Goal: Transaction & Acquisition: Purchase product/service

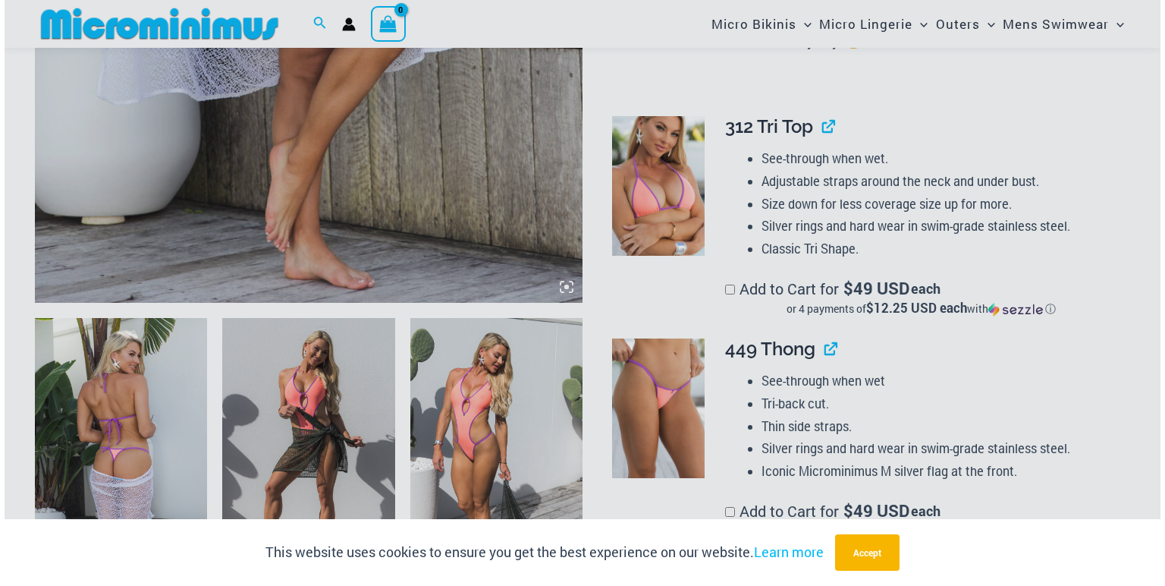
scroll to position [1143, 0]
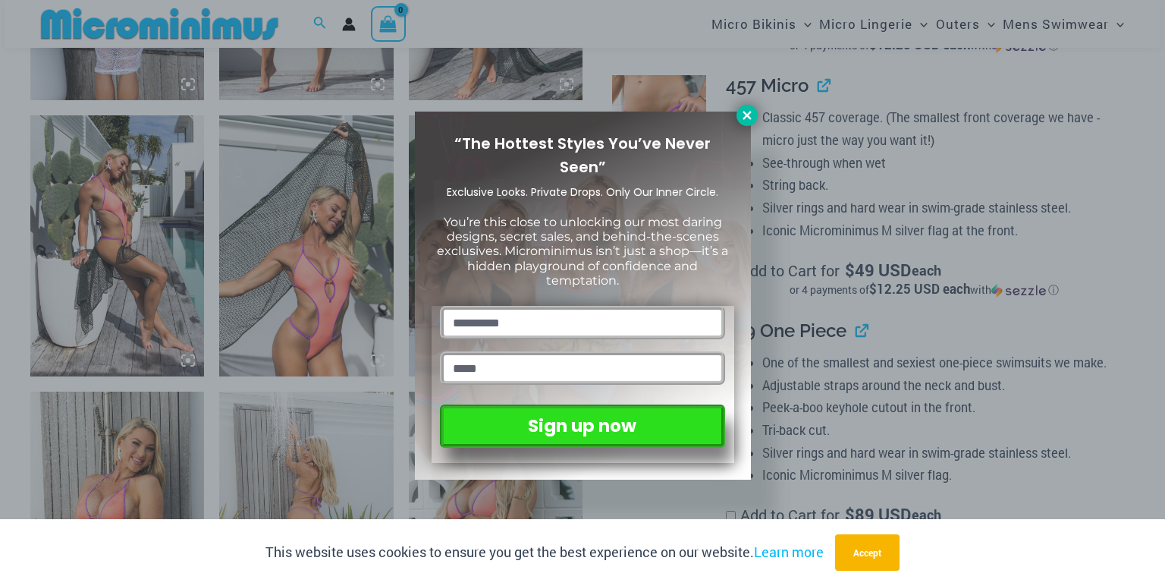
click at [747, 109] on icon at bounding box center [747, 115] width 14 height 14
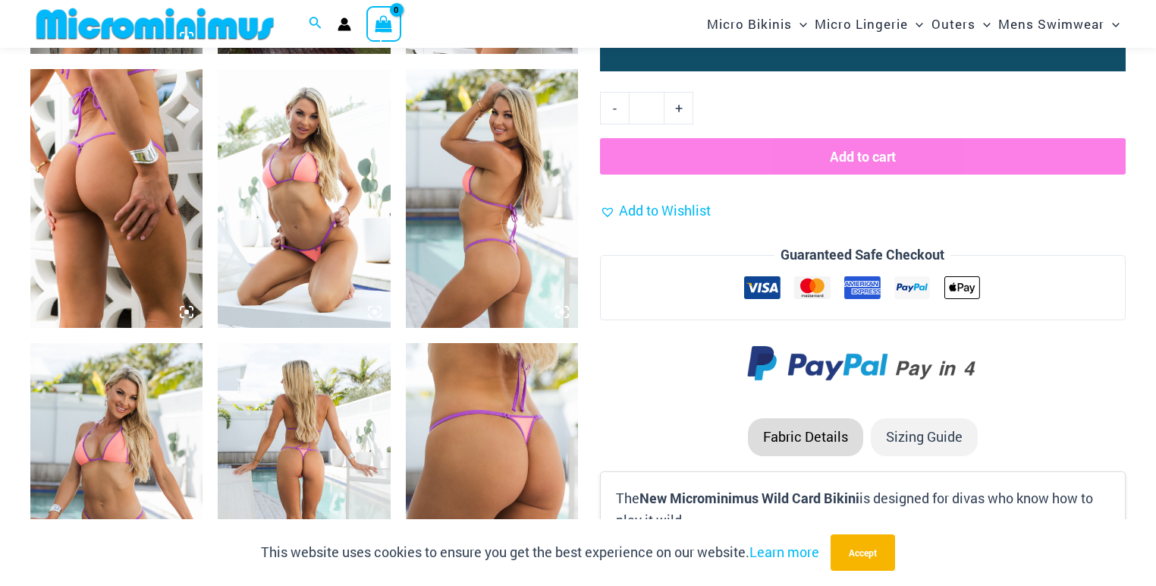
scroll to position [1864, 0]
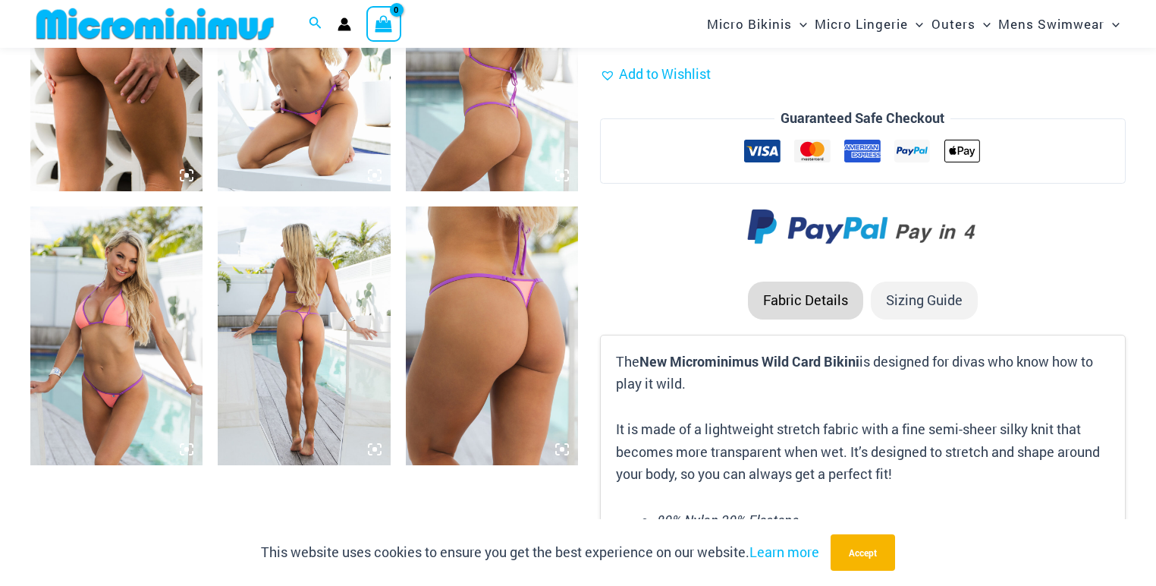
click at [290, 329] on img at bounding box center [304, 335] width 172 height 259
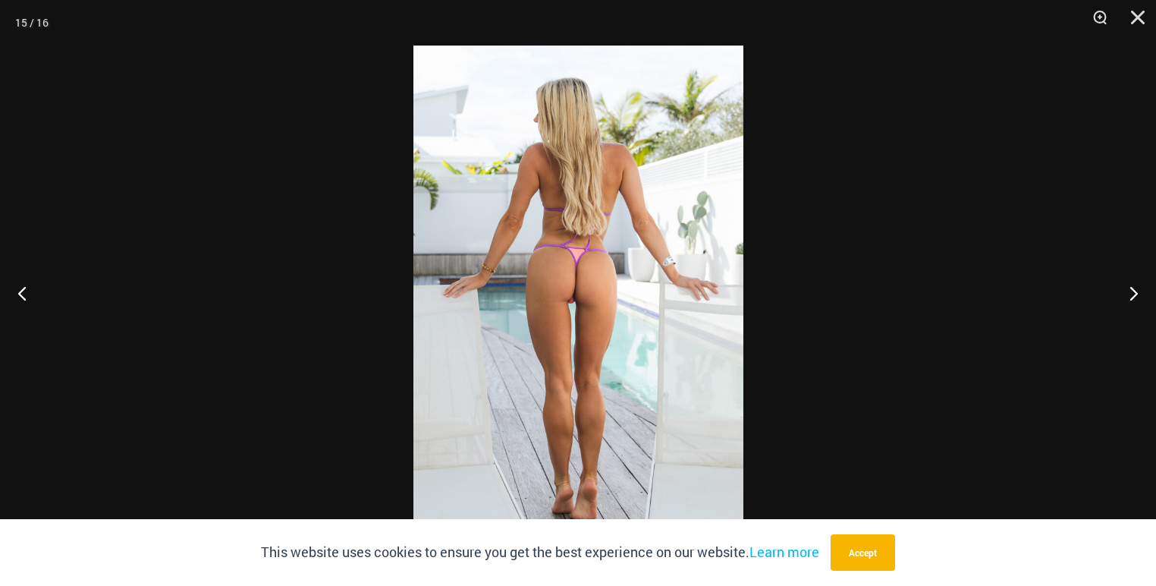
click at [558, 278] on img at bounding box center [578, 293] width 330 height 495
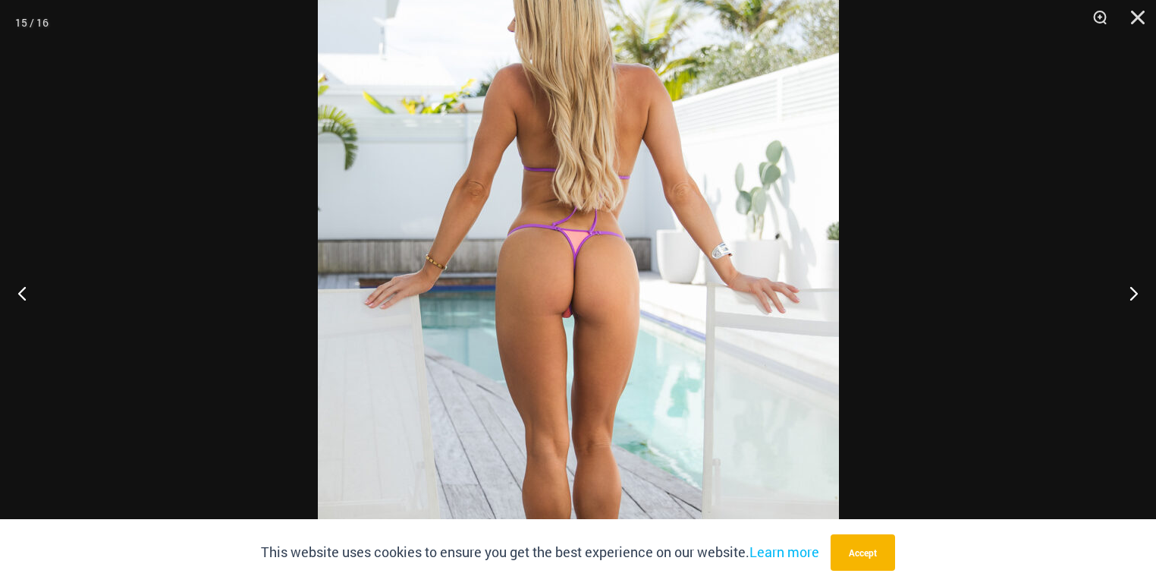
click at [631, 269] on img at bounding box center [578, 300] width 521 height 781
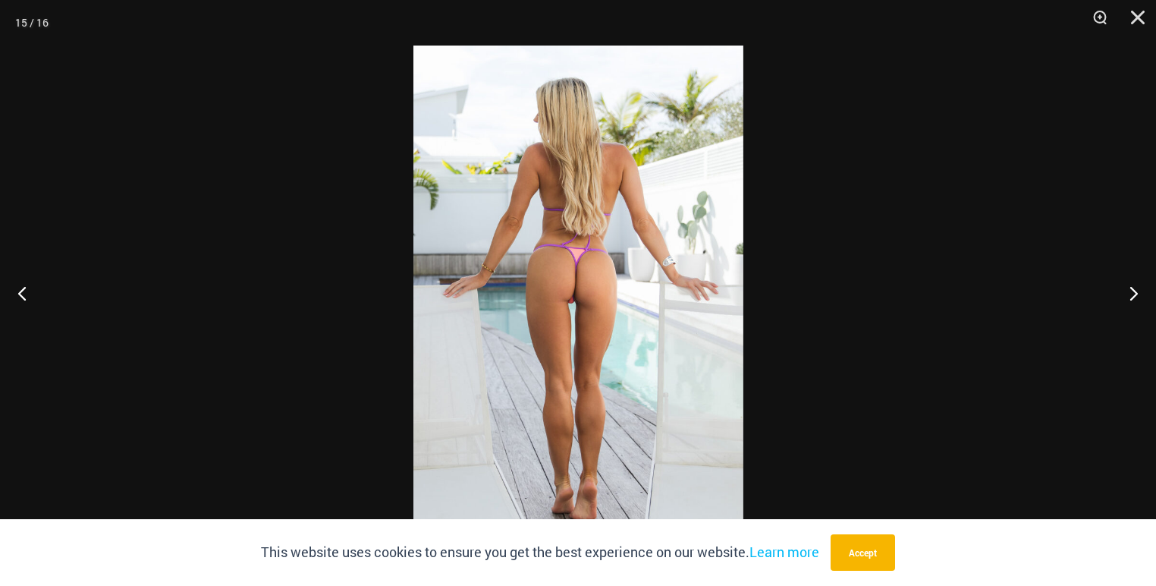
click at [631, 272] on img at bounding box center [578, 293] width 330 height 495
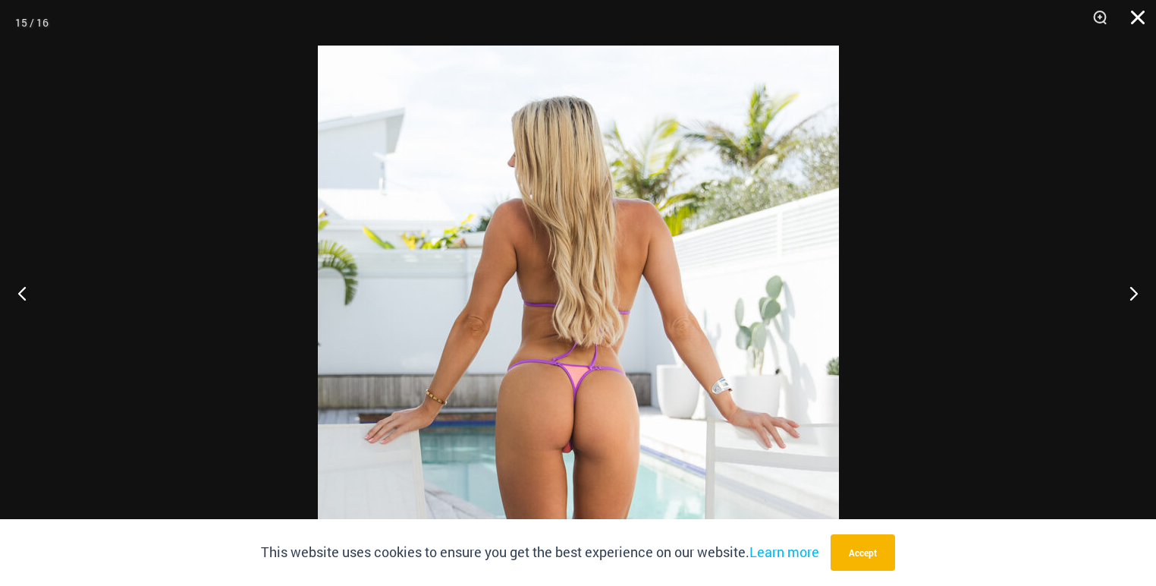
click at [1128, 17] on button "Close" at bounding box center [1133, 23] width 38 height 46
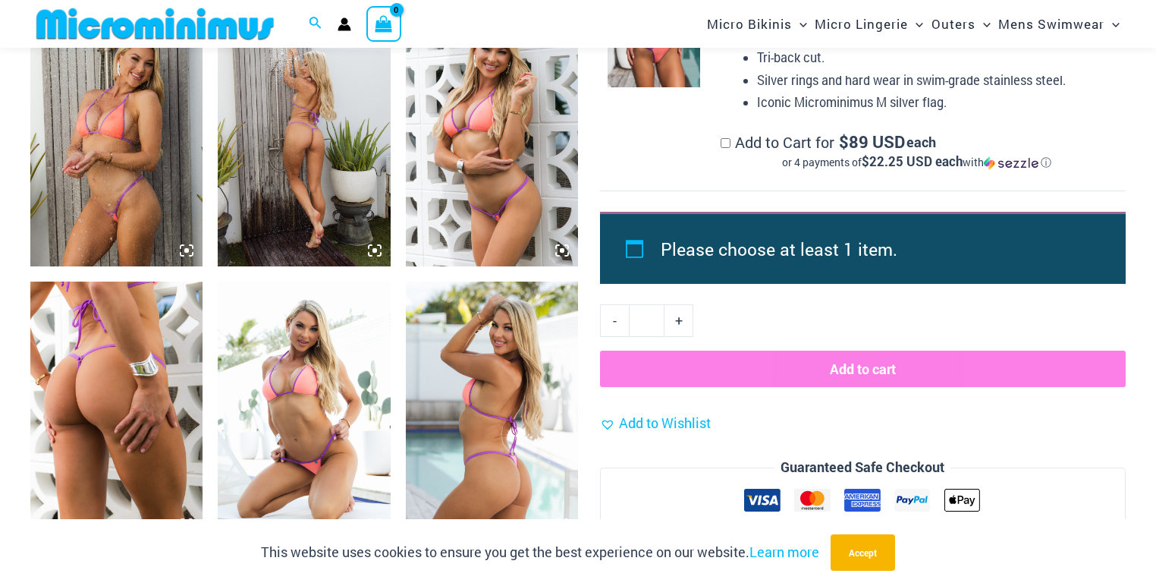
scroll to position [1500, 0]
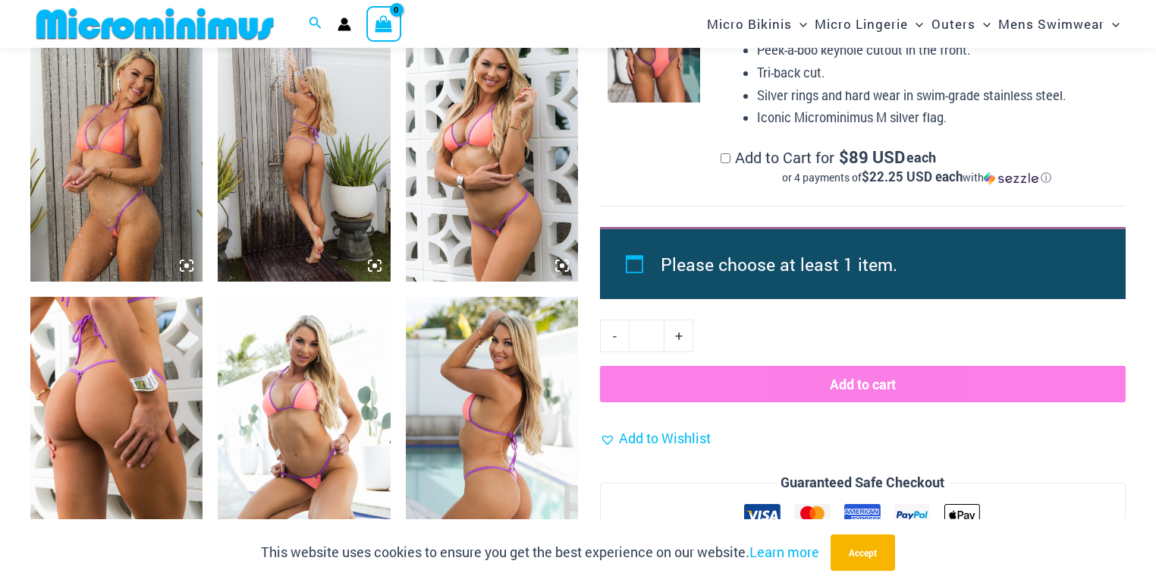
click at [149, 231] on img at bounding box center [116, 152] width 172 height 259
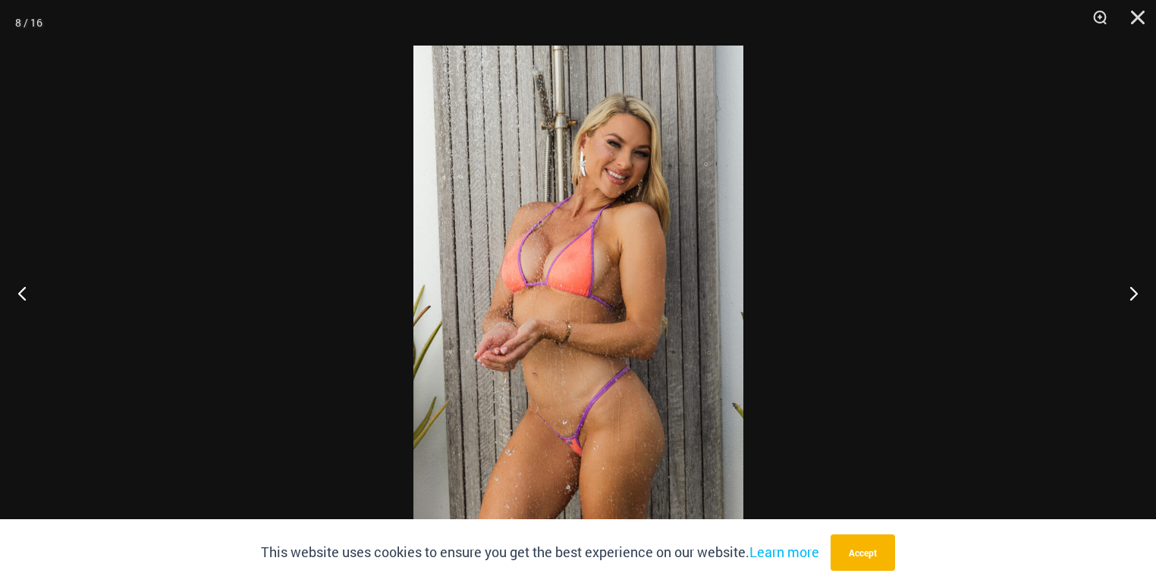
click at [539, 235] on img at bounding box center [578, 293] width 330 height 495
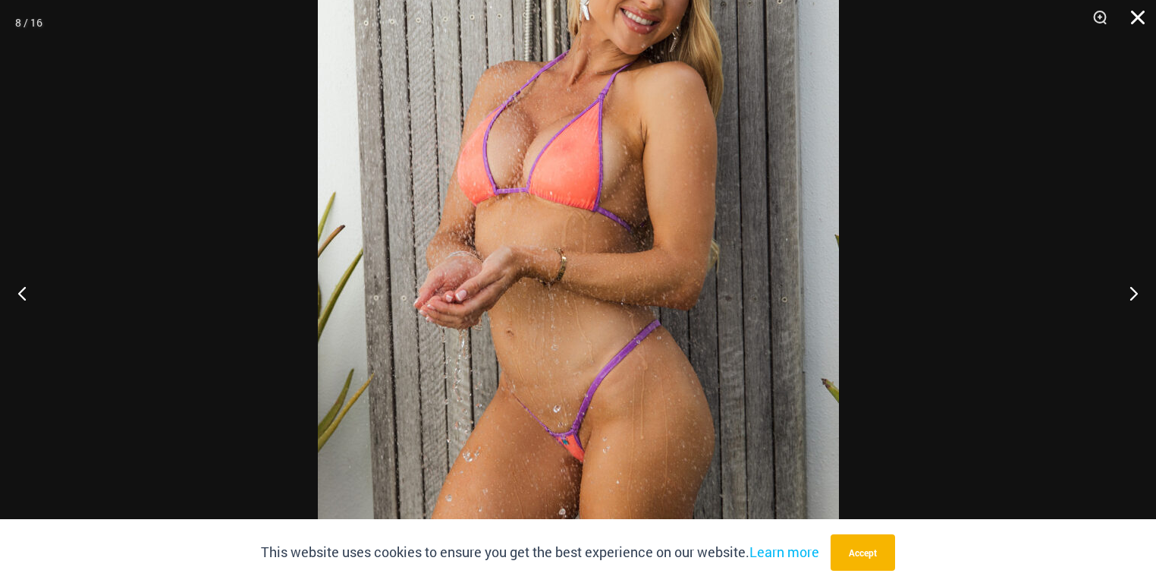
click at [1142, 18] on button "Close" at bounding box center [1133, 23] width 38 height 46
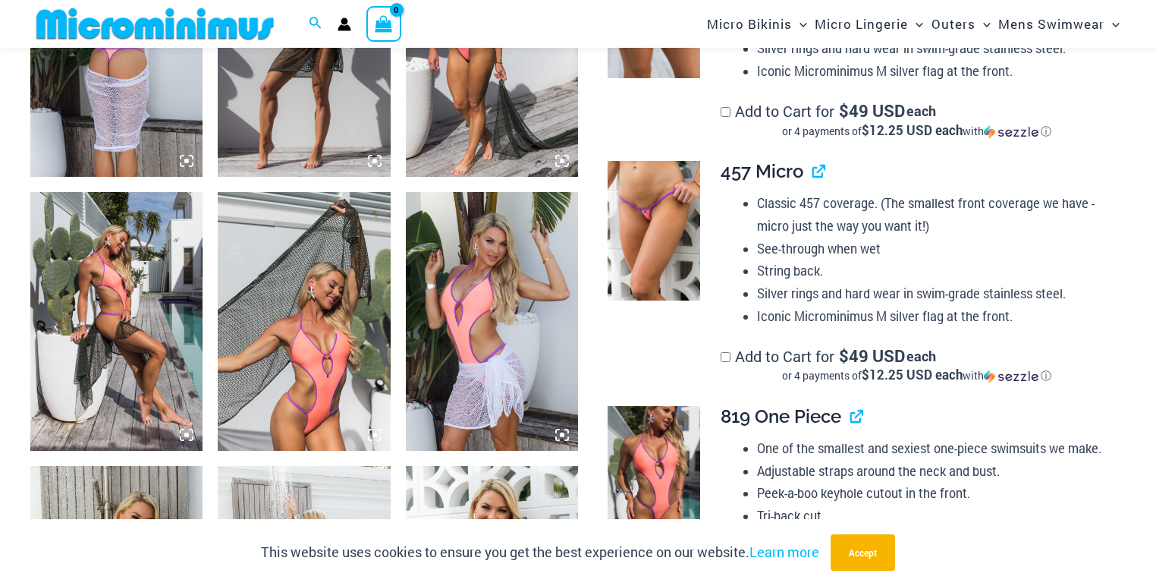
scroll to position [1014, 0]
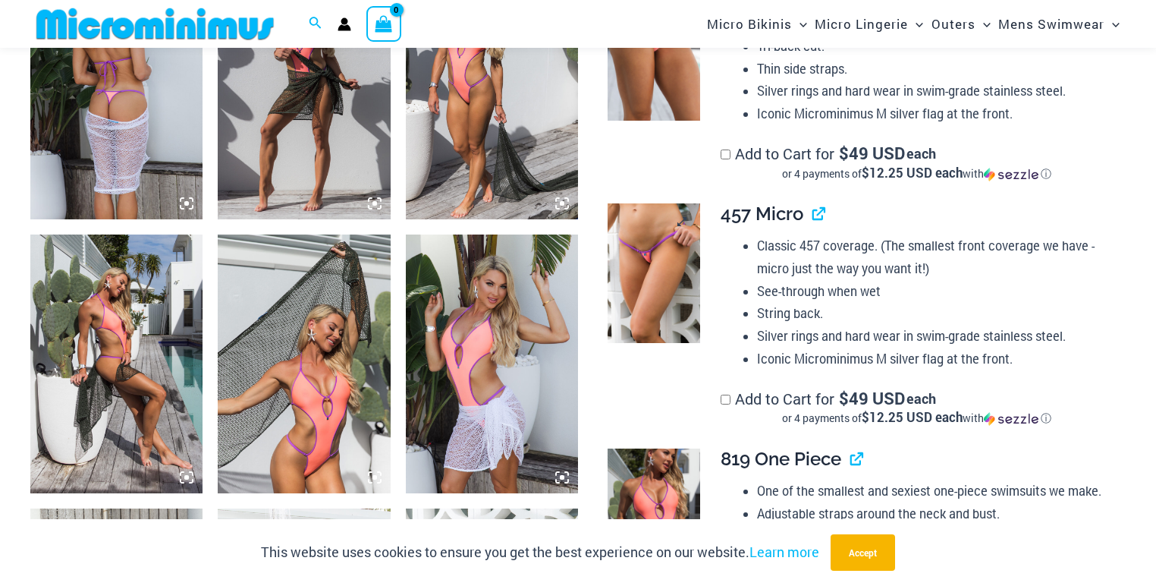
click at [640, 240] on img at bounding box center [654, 273] width 93 height 140
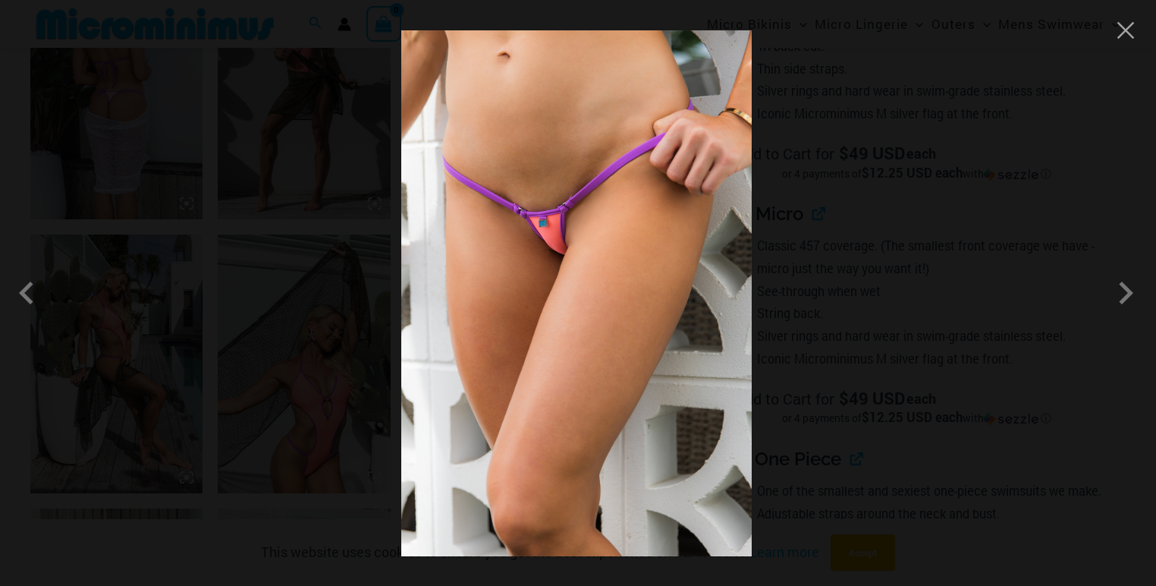
click at [640, 240] on img at bounding box center [576, 293] width 351 height 526
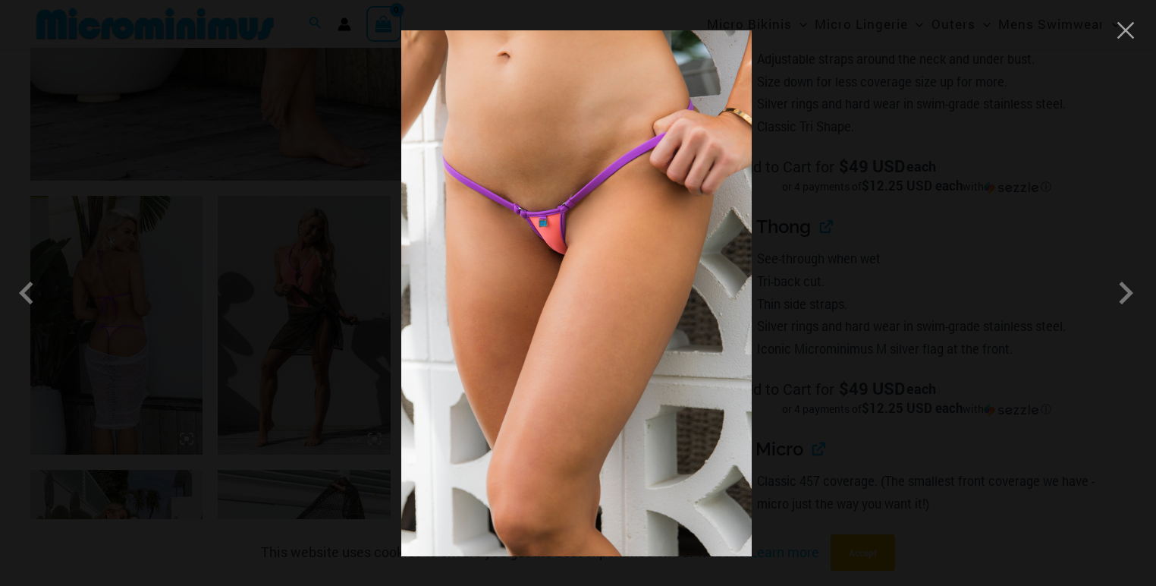
scroll to position [772, 0]
click at [1123, 42] on div at bounding box center [578, 293] width 1156 height 586
